Goal: Transaction & Acquisition: Purchase product/service

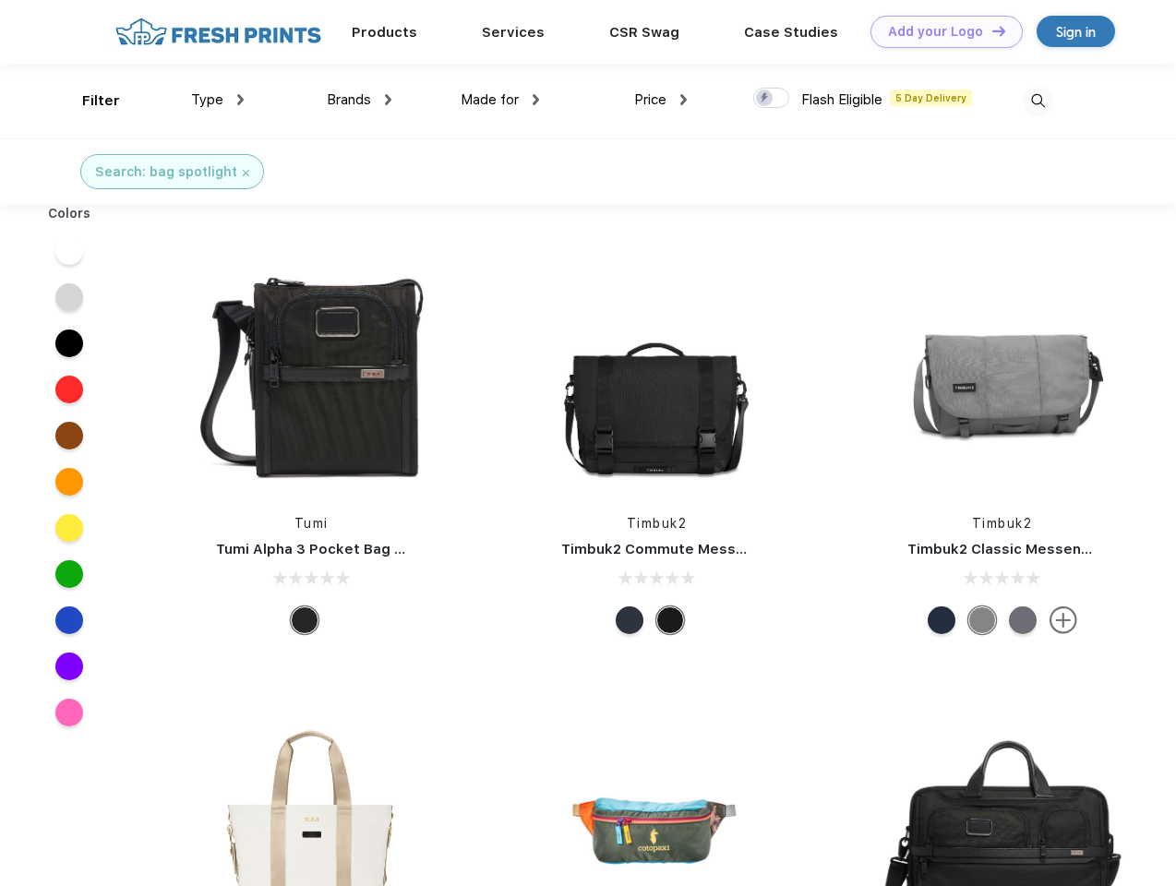
scroll to position [1, 0]
click at [940, 31] on link "Add your Logo Design Tool" at bounding box center [947, 32] width 152 height 32
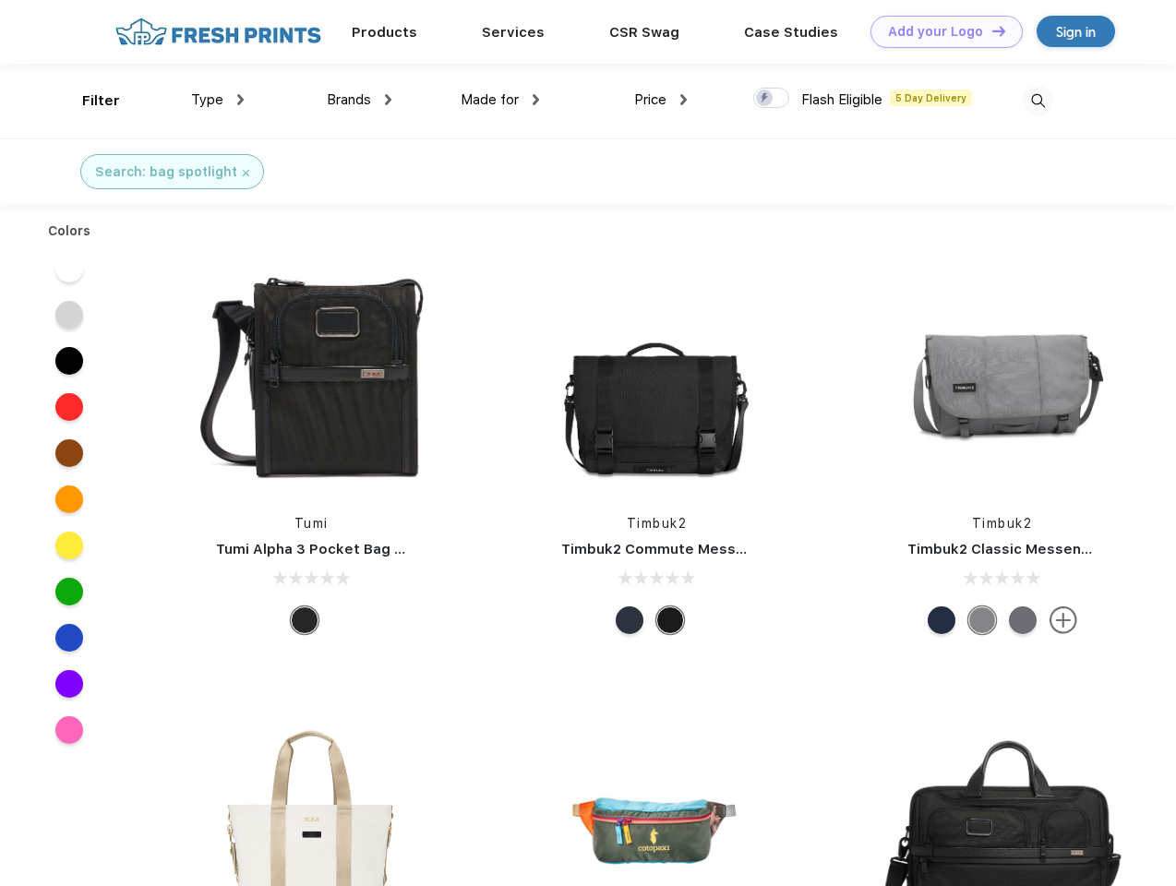
click at [0, 0] on div "Design Tool" at bounding box center [0, 0] width 0 height 0
click at [991, 30] on link "Add your Logo Design Tool" at bounding box center [947, 32] width 152 height 32
click at [89, 101] on div "Filter" at bounding box center [101, 100] width 38 height 21
click at [218, 100] on span "Type" at bounding box center [207, 99] width 32 height 17
click at [359, 100] on span "Brands" at bounding box center [349, 99] width 44 height 17
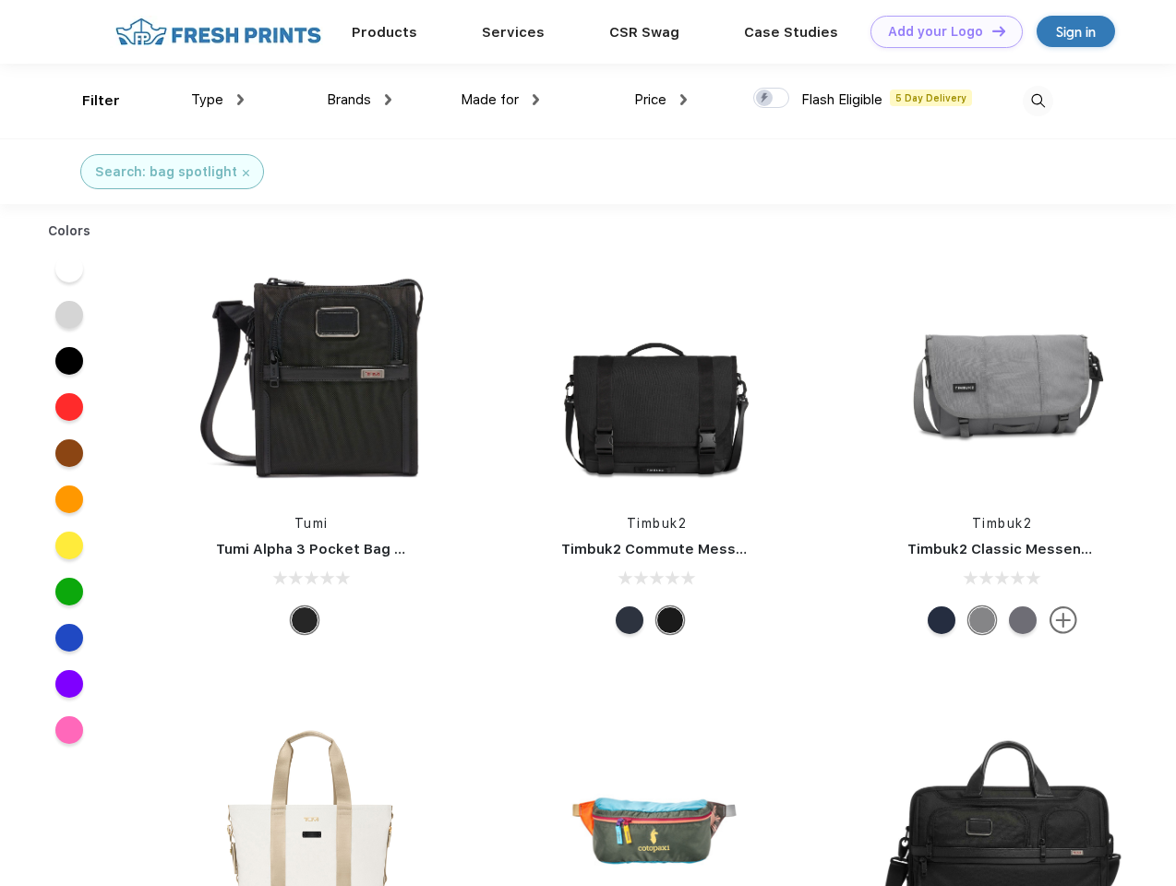
click at [500, 100] on span "Made for" at bounding box center [490, 99] width 58 height 17
click at [661, 100] on span "Price" at bounding box center [650, 99] width 32 height 17
click at [772, 99] on div at bounding box center [771, 98] width 36 height 20
click at [765, 99] on input "checkbox" at bounding box center [759, 93] width 12 height 12
click at [1038, 101] on img at bounding box center [1038, 101] width 30 height 30
